Goal: Consume media (video, audio): Watch videos, listen to music or podcasts

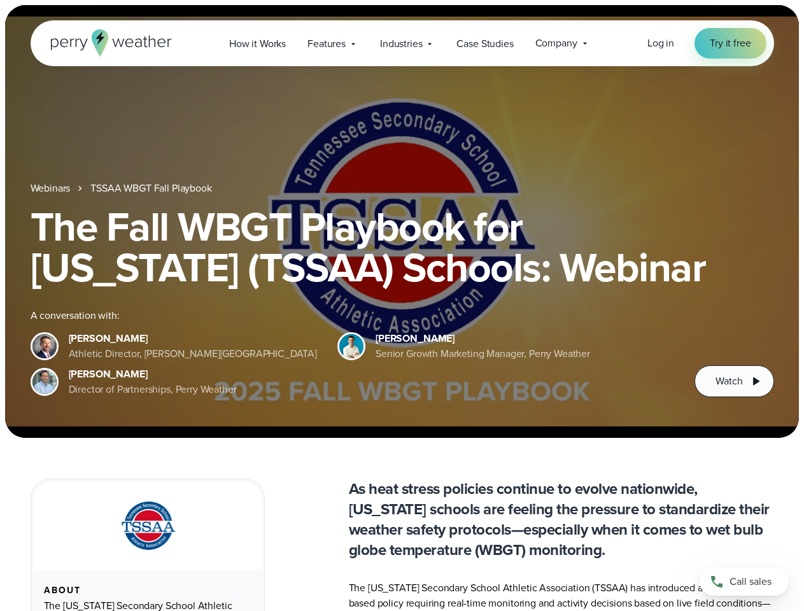
click at [402, 306] on div "The Fall WBGT Playbook for [US_STATE] (TSSAA) Schools: Webinar A conversation w…" at bounding box center [402, 301] width 743 height 191
click at [402, 43] on span "Industries" at bounding box center [401, 43] width 42 height 15
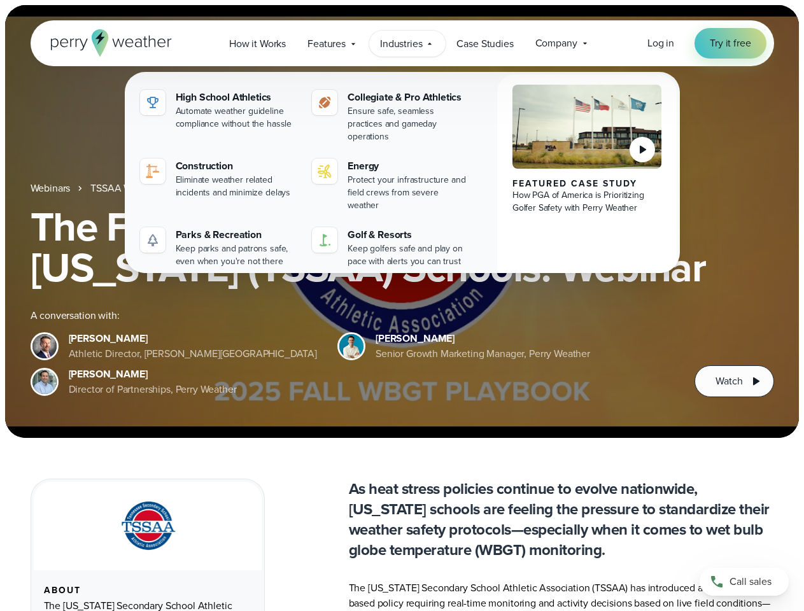
click at [402, 221] on h1 "The Fall WBGT Playbook for [US_STATE] (TSSAA) Schools: Webinar" at bounding box center [402, 246] width 743 height 81
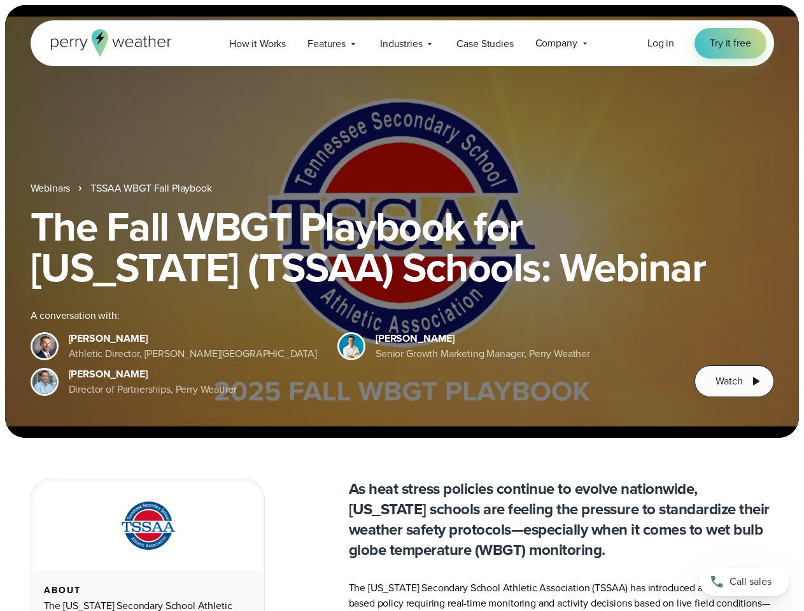
click at [152, 188] on link "TSSAA WBGT Fall Playbook" at bounding box center [150, 188] width 121 height 15
click at [734, 381] on span "Watch" at bounding box center [728, 381] width 27 height 15
